Goal: Task Accomplishment & Management: Manage account settings

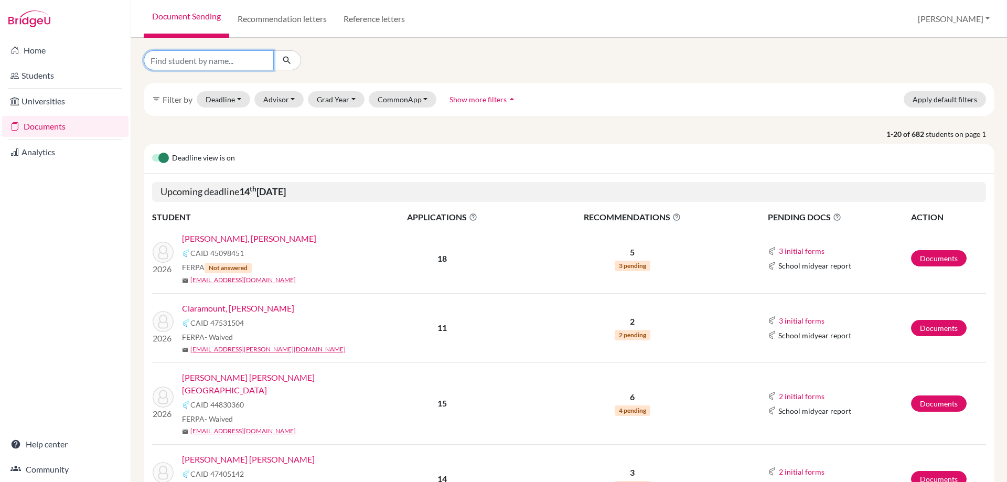
click at [175, 66] on input "Find student by name..." at bounding box center [209, 60] width 130 height 20
click at [204, 64] on input "escalante" at bounding box center [209, 60] width 130 height 20
type input "escalante del toro"
click button "submit" at bounding box center [287, 60] width 28 height 20
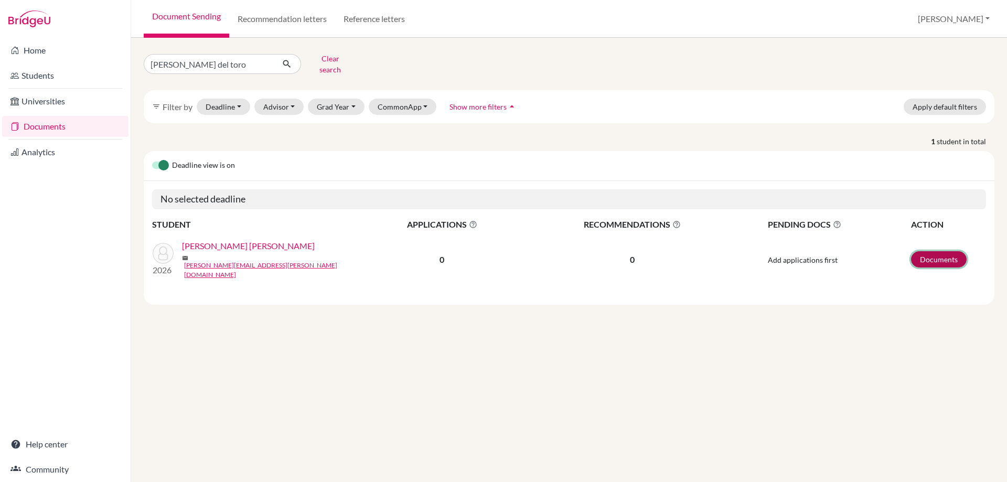
click at [949, 251] on link "Documents" at bounding box center [939, 259] width 56 height 16
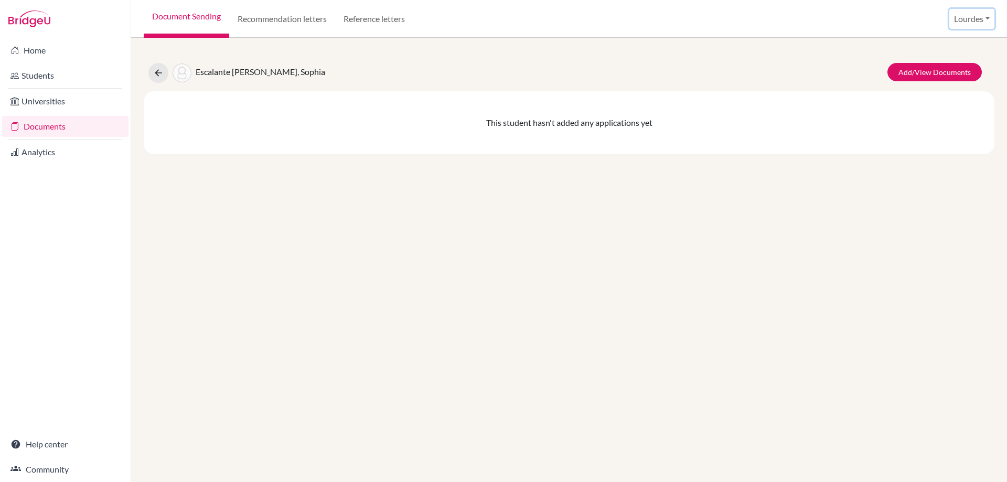
click at [974, 18] on button "Lourdes" at bounding box center [971, 19] width 45 height 20
click at [952, 87] on button "Log out" at bounding box center [954, 85] width 83 height 17
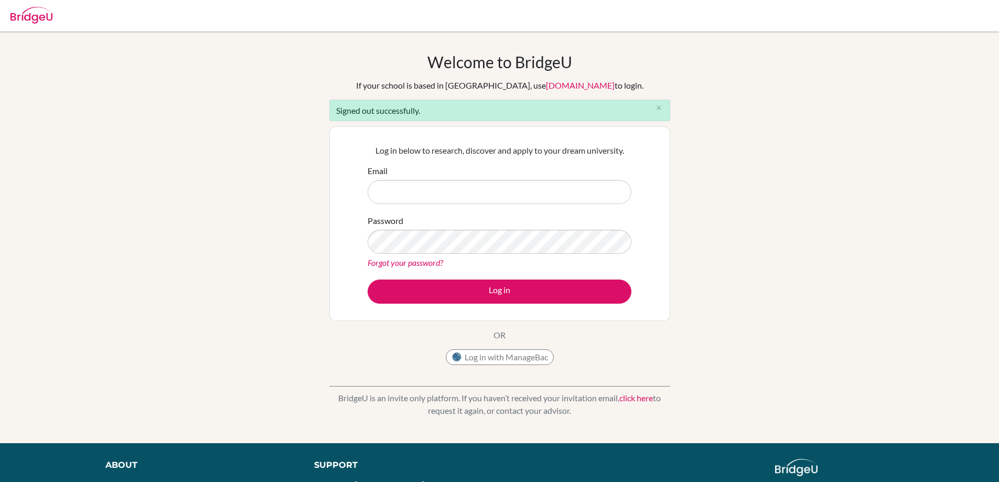
click at [405, 193] on input "Email" at bounding box center [500, 192] width 264 height 24
type input "velasquez.lourdes@amschool.edu.sv"
click at [401, 262] on link "Forgot your password?" at bounding box center [406, 263] width 76 height 10
